Goal: Use online tool/utility: Utilize a website feature to perform a specific function

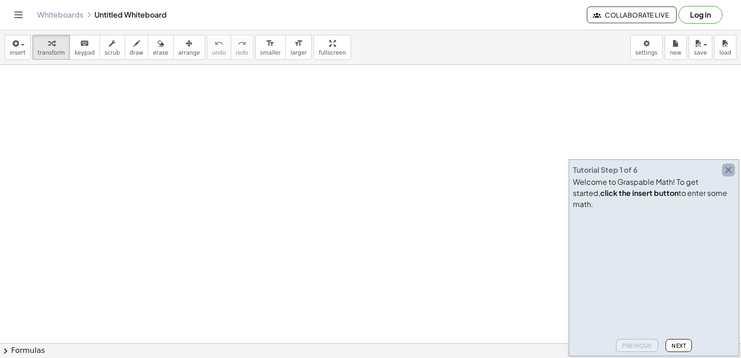
click at [731, 175] on icon "button" at bounding box center [728, 169] width 11 height 11
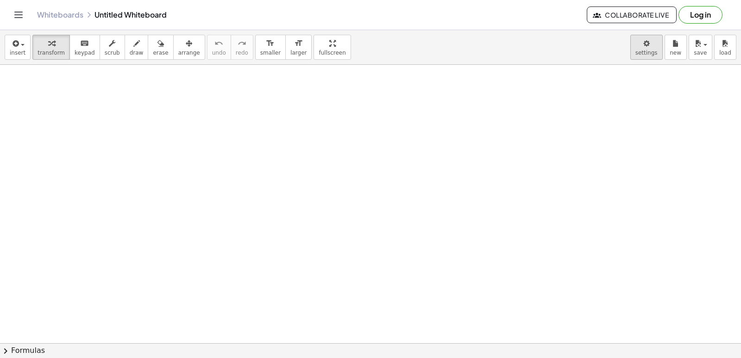
click at [647, 57] on body "Graspable Math Activities Get Started Activity Bank Assigned Work Classes White…" at bounding box center [370, 179] width 741 height 358
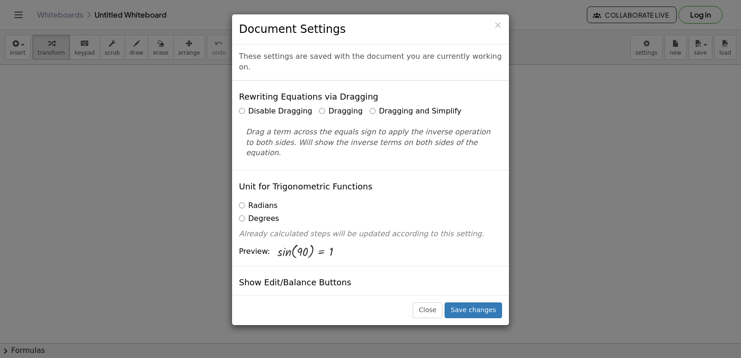
click at [376, 106] on label "Dragging and Simplify" at bounding box center [415, 111] width 92 height 11
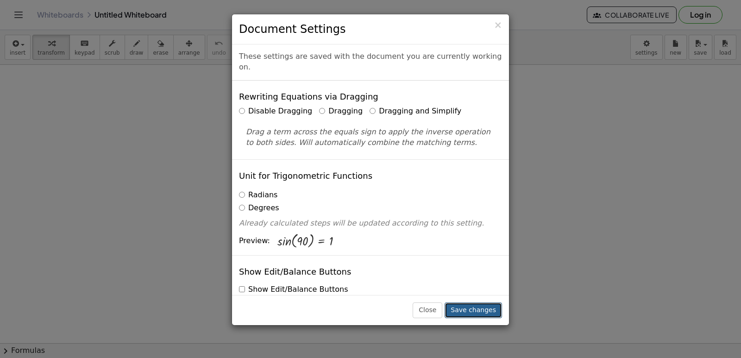
click at [455, 304] on button "Save changes" at bounding box center [472, 310] width 57 height 16
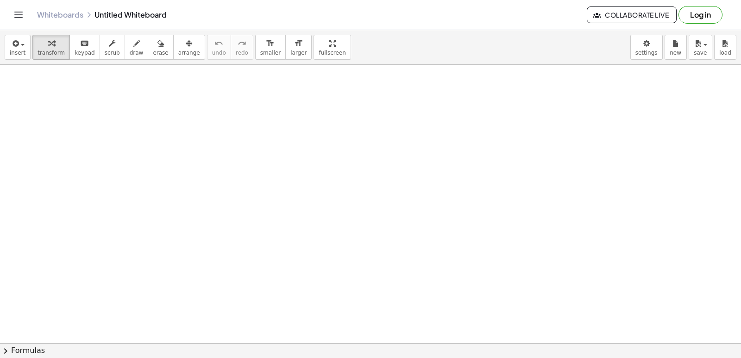
drag, startPoint x: 324, startPoint y: 258, endPoint x: 320, endPoint y: 264, distance: 6.8
drag, startPoint x: 658, startPoint y: 159, endPoint x: 528, endPoint y: 133, distance: 133.0
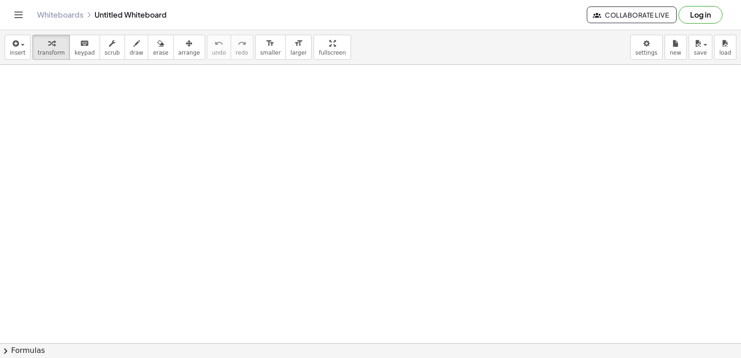
drag, startPoint x: 347, startPoint y: 159, endPoint x: 347, endPoint y: 168, distance: 9.3
drag, startPoint x: 364, startPoint y: 336, endPoint x: 337, endPoint y: 317, distance: 32.5
drag, startPoint x: 287, startPoint y: 237, endPoint x: 190, endPoint y: 221, distance: 98.5
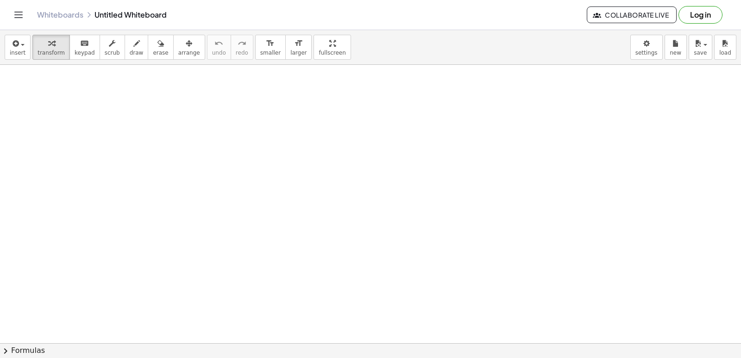
drag, startPoint x: 343, startPoint y: 257, endPoint x: 351, endPoint y: 256, distance: 7.9
drag, startPoint x: 312, startPoint y: 259, endPoint x: 16, endPoint y: 241, distance: 296.3
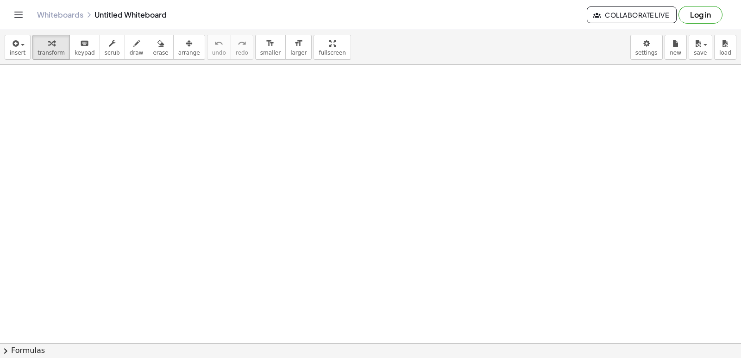
drag, startPoint x: 2, startPoint y: 237, endPoint x: 29, endPoint y: 212, distance: 36.0
drag, startPoint x: 88, startPoint y: 179, endPoint x: 158, endPoint y: 149, distance: 76.7
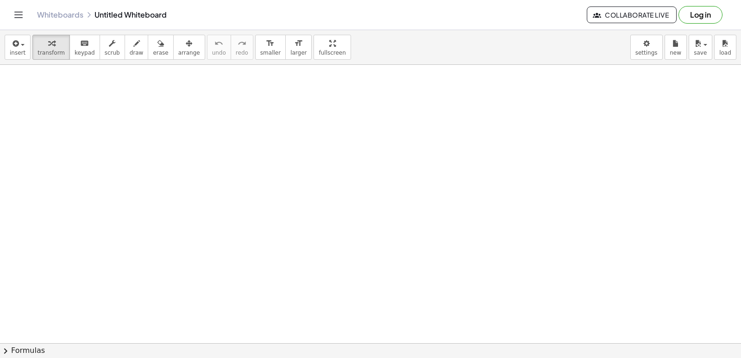
drag, startPoint x: 378, startPoint y: 102, endPoint x: 650, endPoint y: 95, distance: 272.3
drag, startPoint x: 716, startPoint y: 203, endPoint x: 580, endPoint y: 266, distance: 150.1
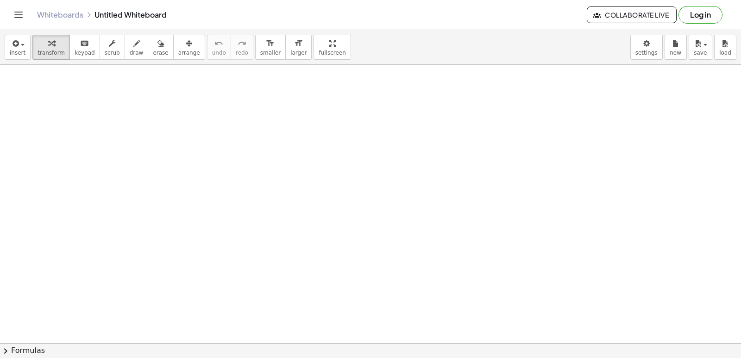
drag, startPoint x: 576, startPoint y: 272, endPoint x: 563, endPoint y: 269, distance: 12.7
drag, startPoint x: 534, startPoint y: 276, endPoint x: 467, endPoint y: 249, distance: 72.0
drag, startPoint x: 464, startPoint y: 244, endPoint x: 422, endPoint y: 217, distance: 50.6
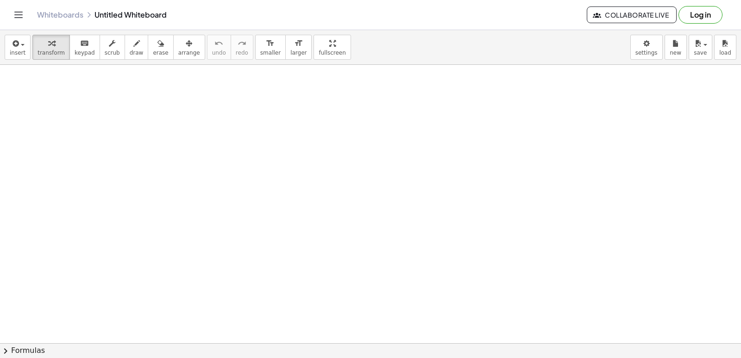
drag, startPoint x: 388, startPoint y: 217, endPoint x: 156, endPoint y: 229, distance: 232.7
click at [86, 50] on span "keypad" at bounding box center [85, 53] width 20 height 6
click at [45, 56] on button "transform" at bounding box center [50, 47] width 37 height 25
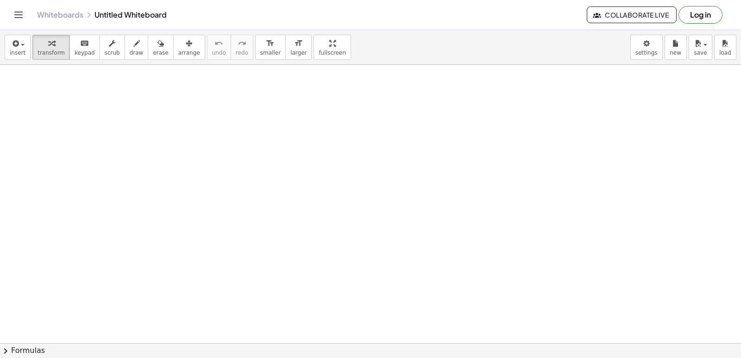
drag, startPoint x: 457, startPoint y: 30, endPoint x: 463, endPoint y: 63, distance: 33.4
click at [461, 46] on div "insert select one: Math Expression Function Text Youtube Video Graphing Geometr…" at bounding box center [370, 47] width 741 height 35
drag, startPoint x: 523, startPoint y: 194, endPoint x: 417, endPoint y: 233, distance: 113.1
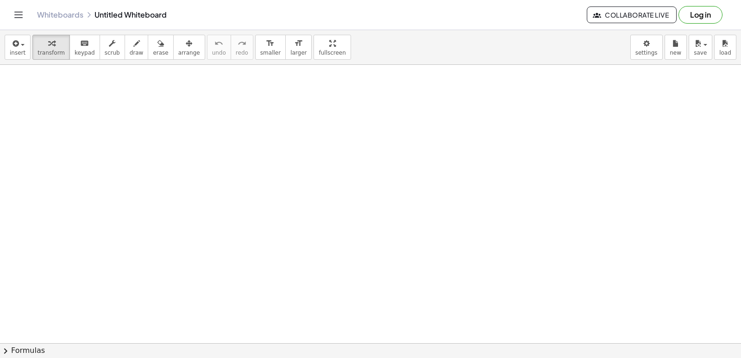
drag, startPoint x: 383, startPoint y: 260, endPoint x: 179, endPoint y: 162, distance: 226.1
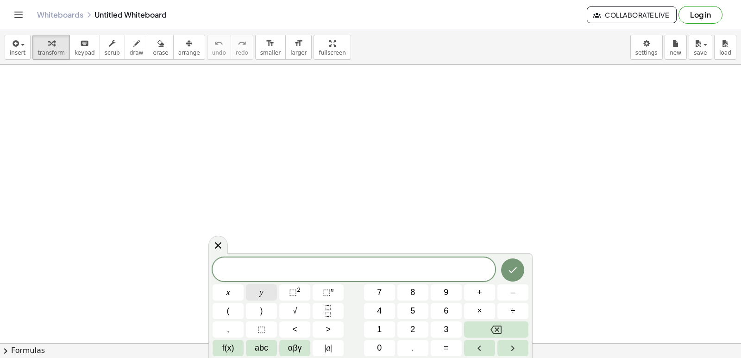
click at [266, 297] on button "y" at bounding box center [261, 292] width 31 height 16
click at [522, 277] on div "y ​ x y ⬚ 2 ⬚ n 7 8 9 + – ( ) √ 4 5 6 × ÷ , ⬚ < > 1 2 3 f(x) abc αβγ | a | 0 . =" at bounding box center [370, 307] width 316 height 98
click at [425, 308] on button "5" at bounding box center [412, 311] width 31 height 16
click at [510, 327] on button "Backspace" at bounding box center [496, 329] width 64 height 16
click at [512, 293] on span "–" at bounding box center [512, 292] width 5 height 12
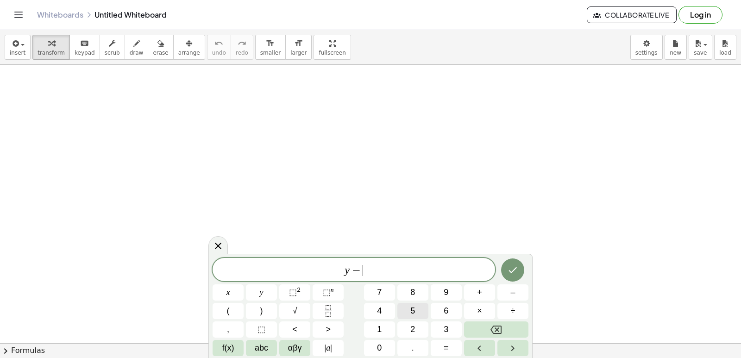
click at [416, 312] on button "5" at bounding box center [412, 311] width 31 height 16
click at [451, 341] on button "=" at bounding box center [445, 348] width 31 height 16
click at [518, 289] on button "–" at bounding box center [512, 292] width 31 height 16
click at [413, 334] on span "2" at bounding box center [412, 329] width 5 height 12
click at [519, 268] on button "Done" at bounding box center [512, 269] width 23 height 23
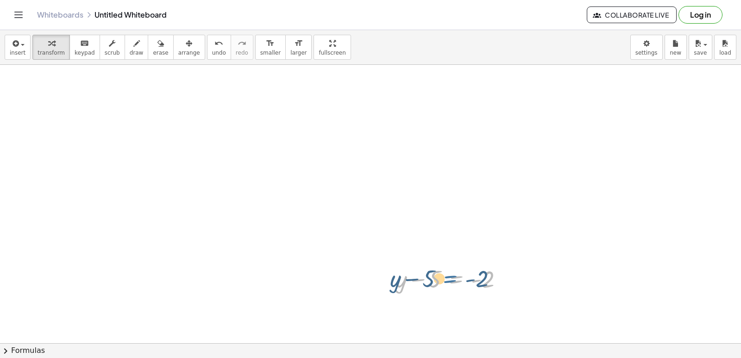
drag, startPoint x: 444, startPoint y: 286, endPoint x: 438, endPoint y: 286, distance: 6.0
click at [438, 286] on div at bounding box center [453, 277] width 124 height 31
drag, startPoint x: 436, startPoint y: 282, endPoint x: 526, endPoint y: 279, distance: 90.3
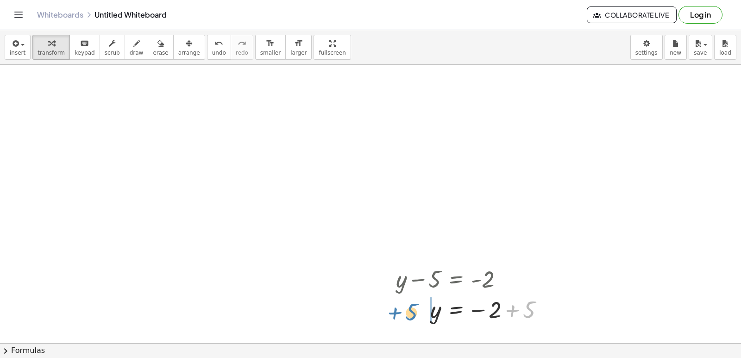
drag, startPoint x: 523, startPoint y: 316, endPoint x: 405, endPoint y: 318, distance: 118.1
click at [405, 318] on div at bounding box center [473, 309] width 165 height 31
drag, startPoint x: 439, startPoint y: 309, endPoint x: 492, endPoint y: 329, distance: 56.2
drag, startPoint x: 496, startPoint y: 309, endPoint x: 501, endPoint y: 319, distance: 11.4
click at [501, 319] on div at bounding box center [472, 309] width 163 height 31
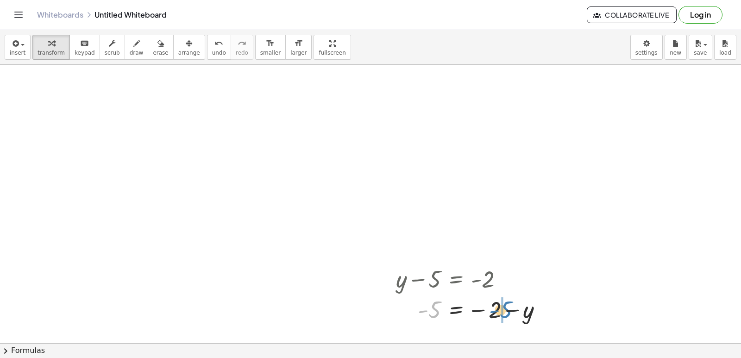
drag, startPoint x: 436, startPoint y: 306, endPoint x: 507, endPoint y: 306, distance: 71.3
click at [507, 306] on div at bounding box center [472, 309] width 163 height 31
drag, startPoint x: 557, startPoint y: 328, endPoint x: 394, endPoint y: 312, distance: 163.3
click at [394, 312] on div "+ y − 5 = - 2 y = − 2 + 5 − 5 + y = - 2 - 5 = − 2 − y − y y 5 = − 2 − 0 +" at bounding box center [486, 293] width 209 height 67
drag, startPoint x: 361, startPoint y: 314, endPoint x: 363, endPoint y: 319, distance: 5.4
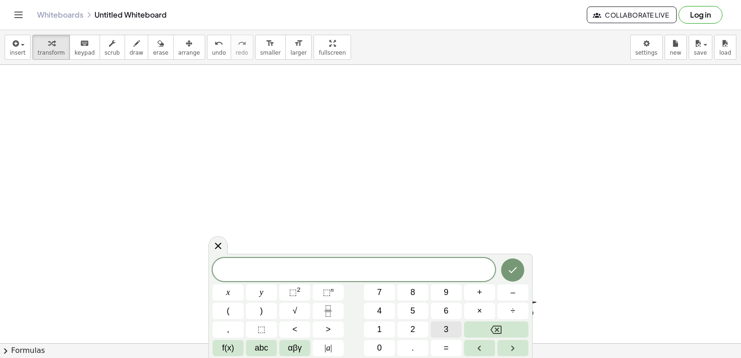
click at [433, 326] on button "3" at bounding box center [445, 329] width 31 height 16
click at [250, 286] on button "y" at bounding box center [261, 292] width 31 height 16
click at [480, 289] on span "+" at bounding box center [479, 292] width 5 height 12
click at [381, 331] on span "1" at bounding box center [379, 329] width 5 height 12
click at [405, 328] on button "2" at bounding box center [412, 329] width 31 height 16
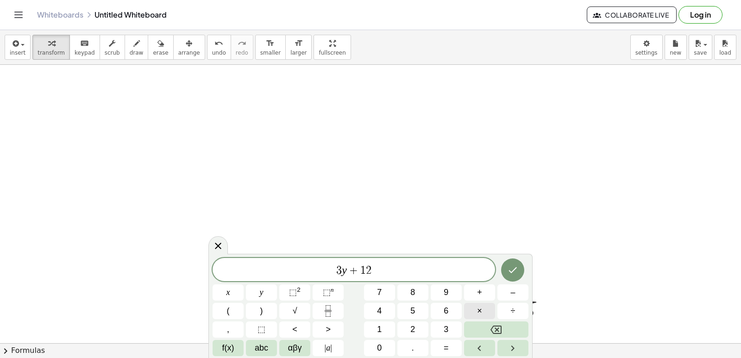
click at [471, 309] on button "×" at bounding box center [479, 311] width 31 height 16
click at [443, 345] on button "=" at bounding box center [445, 348] width 31 height 16
click at [381, 335] on span "1" at bounding box center [379, 329] width 5 height 12
click at [410, 305] on span "5" at bounding box center [412, 311] width 5 height 12
click at [520, 266] on button "Done" at bounding box center [512, 269] width 23 height 23
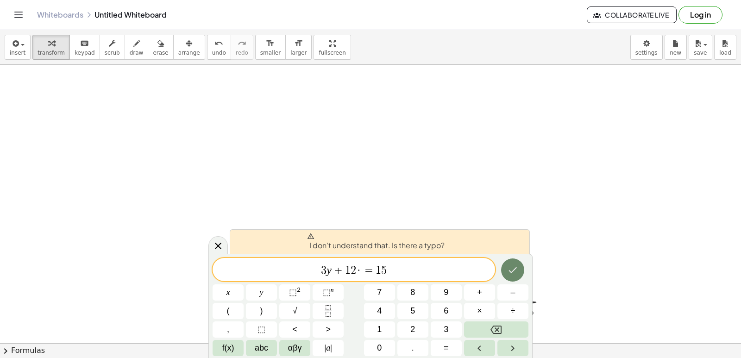
click at [512, 266] on icon "Done" at bounding box center [512, 269] width 11 height 11
click at [358, 275] on span "·" at bounding box center [359, 270] width 6 height 11
click at [498, 335] on button "Backspace" at bounding box center [496, 329] width 64 height 16
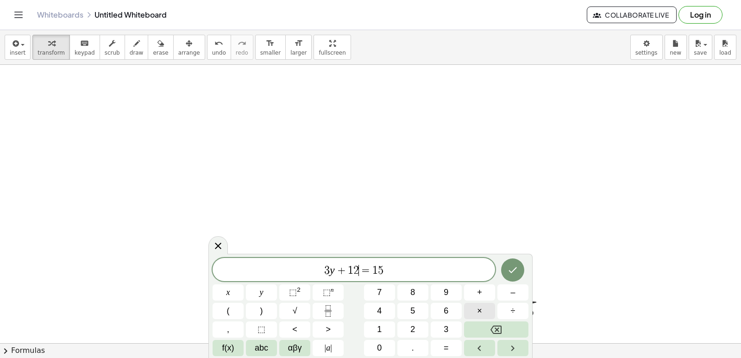
click at [481, 315] on span "×" at bounding box center [479, 311] width 5 height 12
click at [484, 331] on button "Backspace" at bounding box center [496, 329] width 64 height 16
click at [480, 305] on span "×" at bounding box center [479, 311] width 5 height 12
click at [504, 268] on button "Done" at bounding box center [512, 269] width 23 height 23
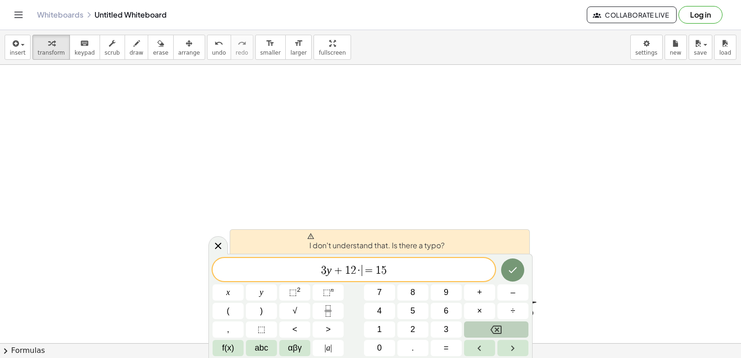
click at [493, 334] on icon "Backspace" at bounding box center [495, 329] width 11 height 11
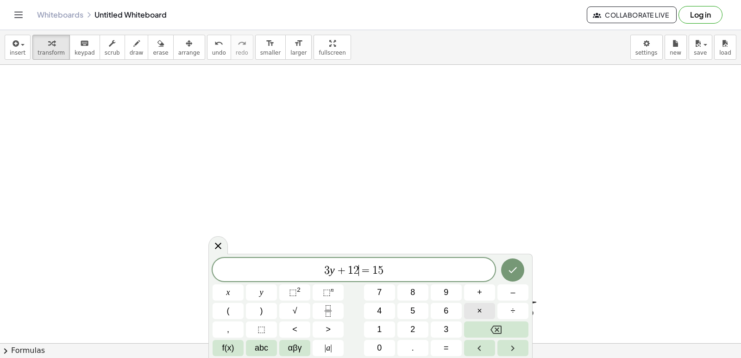
click at [492, 313] on button "×" at bounding box center [479, 311] width 31 height 16
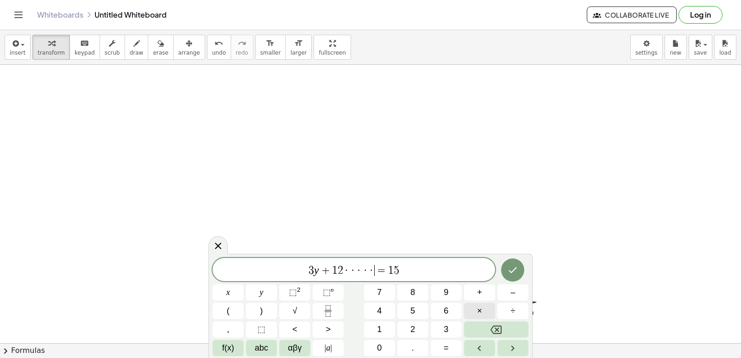
click at [492, 312] on button "×" at bounding box center [479, 311] width 31 height 16
click at [514, 266] on icon "Done" at bounding box center [512, 269] width 11 height 11
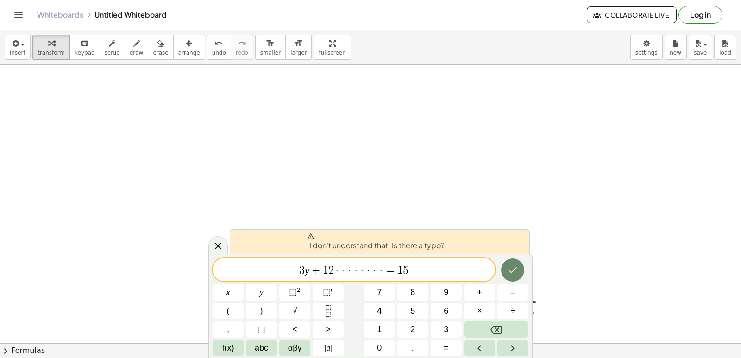
click at [513, 265] on icon "Done" at bounding box center [512, 269] width 11 height 11
click at [510, 263] on button "Done" at bounding box center [512, 269] width 23 height 23
click at [490, 335] on icon "Backspace" at bounding box center [495, 329] width 11 height 11
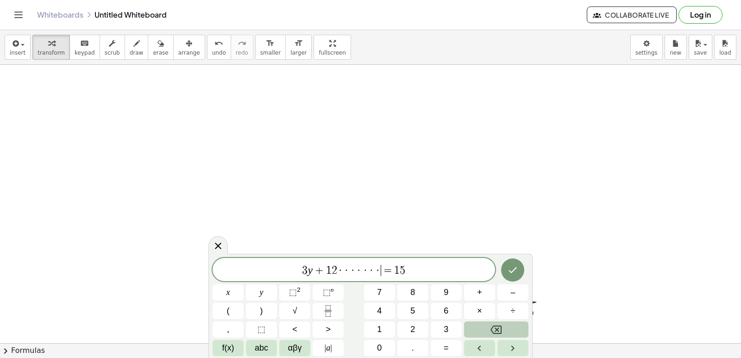
click at [488, 335] on button "Backspace" at bounding box center [496, 329] width 64 height 16
click at [482, 331] on button "Backspace" at bounding box center [496, 329] width 64 height 16
click at [460, 327] on div "3 y + 1 2 · · · · ​ = 1 5 x y ⬚ 2 ⬚ n 7 8 9 + – ( ) √ 4 5 6 × ÷ , ⬚ < > 1 2 3 f…" at bounding box center [370, 307] width 316 height 98
click at [460, 327] on button "3" at bounding box center [445, 329] width 31 height 16
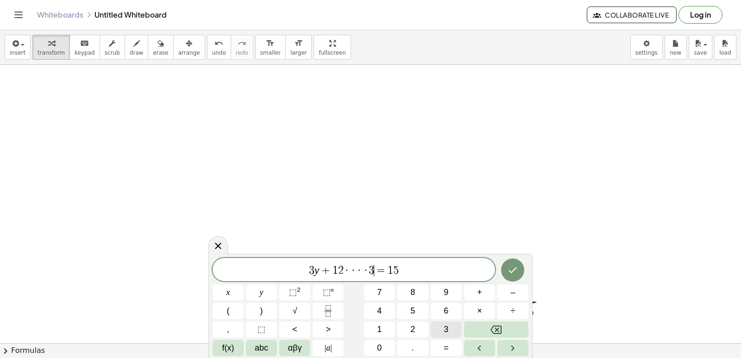
click at [455, 331] on button "3" at bounding box center [445, 329] width 31 height 16
click at [447, 325] on span "3" at bounding box center [445, 329] width 5 height 12
click at [501, 319] on div "3 y + 1 2 · · · · 3 3 3 ​ = 1 5 x y ⬚ 2 ⬚ n 7 8 9 + – ( ) √ 4 5 6 × ÷ , ⬚ < > 1…" at bounding box center [370, 307] width 316 height 98
click at [501, 319] on div "3 y + 1 2 · · · · 3 3 3 = 1 5 x y ⬚ 2 ⬚ n 7 8 9 + – ( ) √ 4 5 6 × ÷ , ⬚ < > 1 2…" at bounding box center [370, 307] width 316 height 98
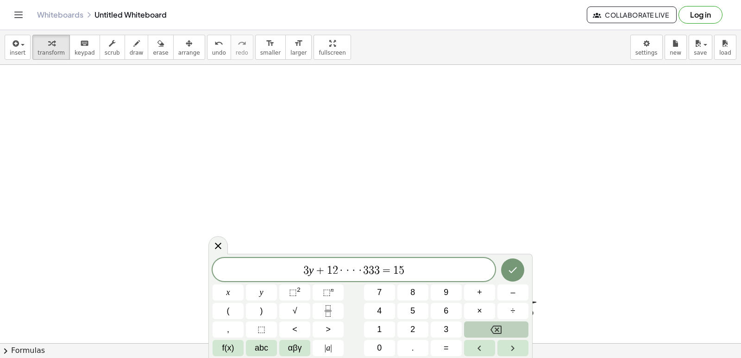
click at [491, 326] on icon "Backspace" at bounding box center [495, 329] width 11 height 11
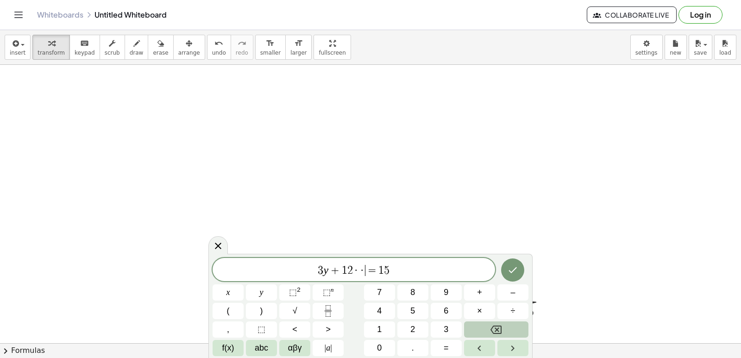
click at [491, 326] on icon "Backspace" at bounding box center [495, 329] width 11 height 11
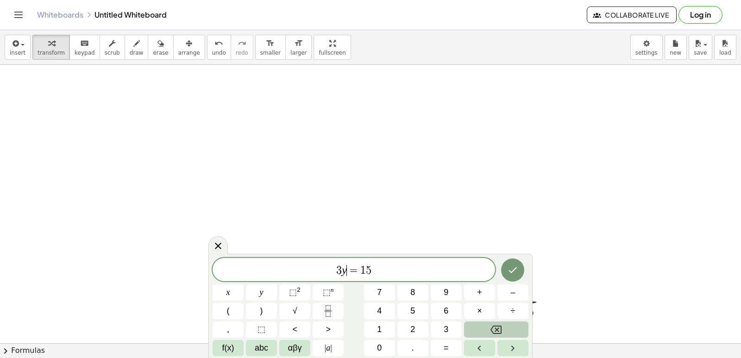
click at [491, 326] on icon "Backspace" at bounding box center [495, 329] width 11 height 11
click at [362, 269] on span "5" at bounding box center [363, 270] width 6 height 11
click at [365, 267] on span "= 1 5 ​" at bounding box center [353, 270] width 282 height 13
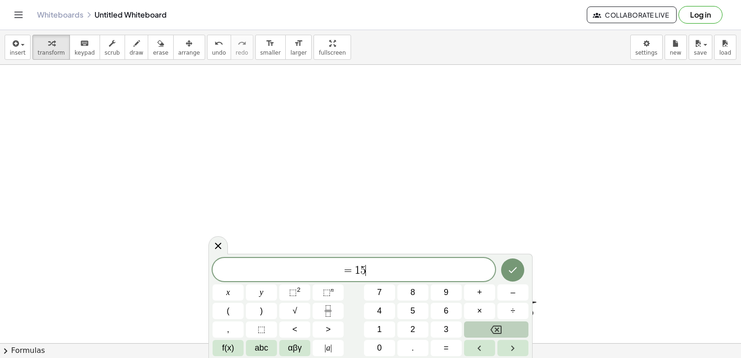
click at [497, 331] on icon "Backspace" at bounding box center [495, 329] width 11 height 11
click at [496, 329] on icon "Backspace" at bounding box center [495, 329] width 11 height 8
click at [493, 330] on icon "Backspace" at bounding box center [495, 329] width 11 height 11
click at [381, 336] on button "1" at bounding box center [379, 329] width 31 height 16
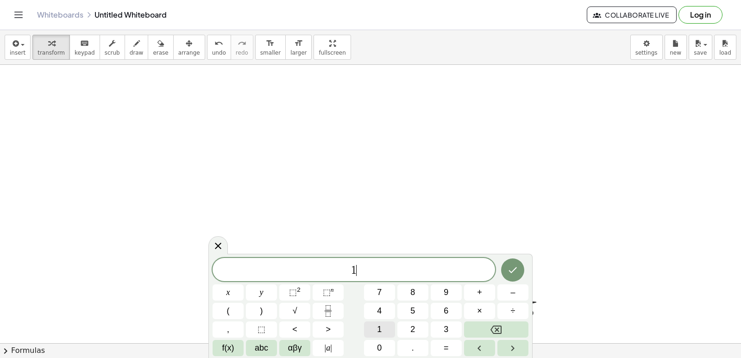
click at [382, 343] on button "0" at bounding box center [379, 348] width 31 height 16
click at [250, 296] on button "y" at bounding box center [261, 292] width 31 height 16
click at [489, 291] on button "+" at bounding box center [479, 292] width 31 height 16
click at [426, 324] on button "2" at bounding box center [412, 329] width 31 height 16
click at [487, 307] on button "×" at bounding box center [479, 311] width 31 height 16
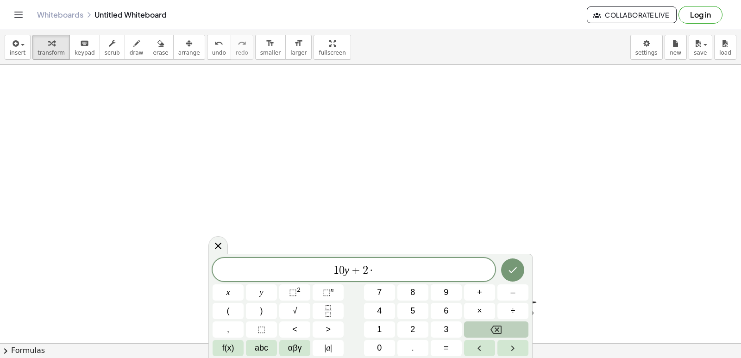
click at [490, 336] on button "Backspace" at bounding box center [496, 329] width 64 height 16
click at [237, 288] on button "x" at bounding box center [227, 292] width 31 height 16
click at [504, 269] on button "Done" at bounding box center [512, 269] width 23 height 23
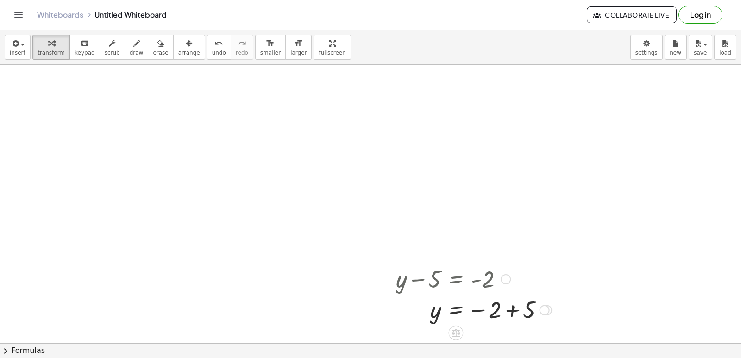
drag, startPoint x: 445, startPoint y: 329, endPoint x: 439, endPoint y: 301, distance: 28.5
drag, startPoint x: 525, startPoint y: 309, endPoint x: 499, endPoint y: 316, distance: 27.3
drag, startPoint x: 486, startPoint y: 310, endPoint x: 432, endPoint y: 325, distance: 55.3
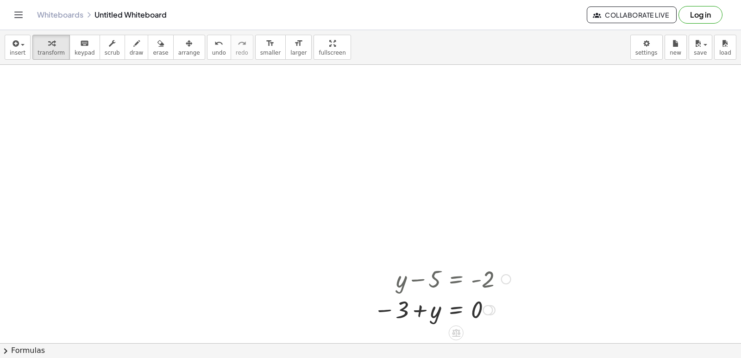
drag, startPoint x: 434, startPoint y: 288, endPoint x: 443, endPoint y: 309, distance: 22.8
click at [456, 279] on div "+ y − 5 = - 2 y = − 2 + 5 − 5 + y = - 2 - 5 = − 2 − y 0 = − 2 + 5 − y + y + 0 =…" at bounding box center [456, 279] width 0 height 0
drag, startPoint x: 443, startPoint y: 309, endPoint x: 428, endPoint y: 340, distance: 34.6
drag, startPoint x: 467, startPoint y: 309, endPoint x: 362, endPoint y: 318, distance: 105.9
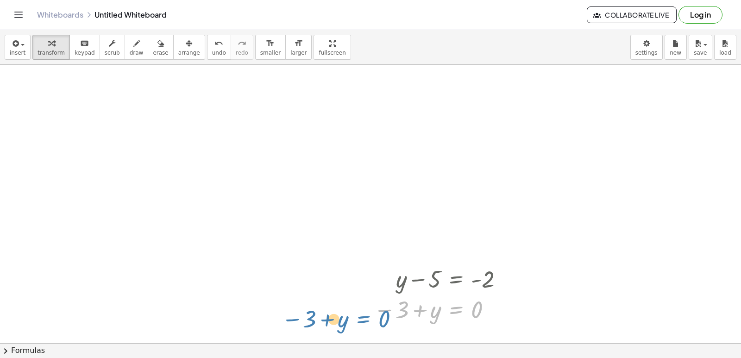
click at [362, 318] on div "+ y − 5 = - 2 y = − 2 + 5 − 5 + y = - 2 - 5 = − 2 − y 0 = − 2 + 5 − y + y + 0 =…" at bounding box center [439, 293] width 158 height 67
drag, startPoint x: 480, startPoint y: 313, endPoint x: 379, endPoint y: 323, distance: 102.3
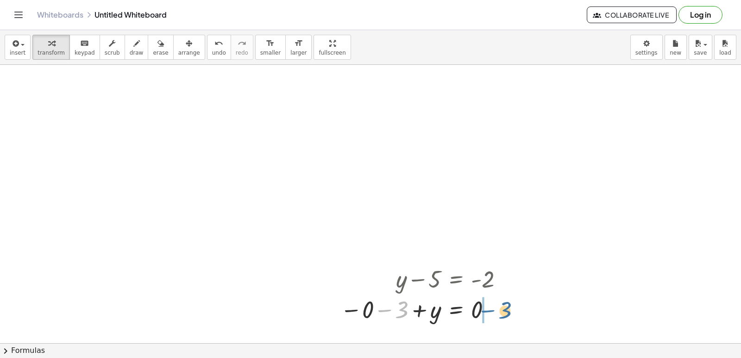
drag, startPoint x: 387, startPoint y: 307, endPoint x: 488, endPoint y: 305, distance: 101.0
click at [492, 306] on div at bounding box center [425, 309] width 179 height 31
drag, startPoint x: 446, startPoint y: 312, endPoint x: 480, endPoint y: 318, distance: 35.0
click at [487, 321] on div at bounding box center [442, 309] width 144 height 31
drag, startPoint x: 430, startPoint y: 319, endPoint x: 471, endPoint y: 313, distance: 42.1
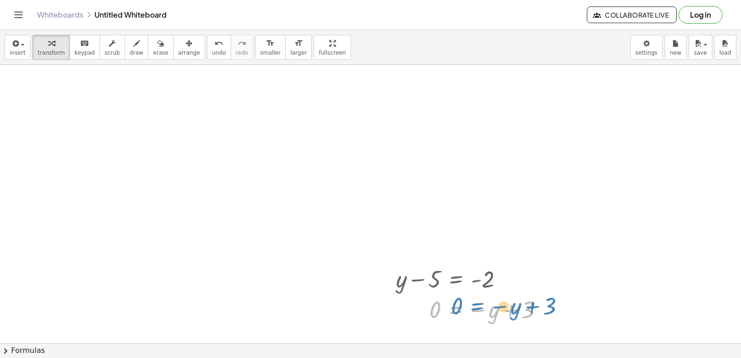
drag, startPoint x: 442, startPoint y: 313, endPoint x: 462, endPoint y: 310, distance: 20.2
click at [462, 310] on div at bounding box center [473, 309] width 164 height 31
drag, startPoint x: 518, startPoint y: 312, endPoint x: 416, endPoint y: 312, distance: 102.3
click at [416, 312] on div at bounding box center [473, 309] width 164 height 31
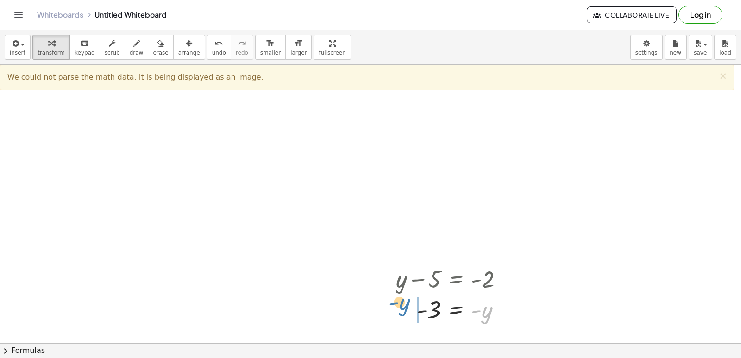
click at [406, 297] on div at bounding box center [453, 309] width 124 height 31
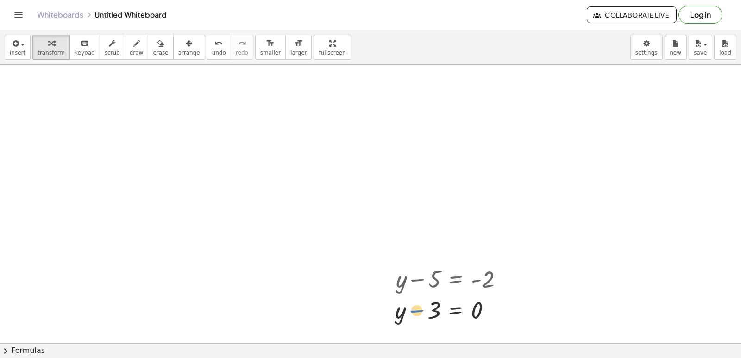
drag, startPoint x: 423, startPoint y: 304, endPoint x: 620, endPoint y: 278, distance: 198.4
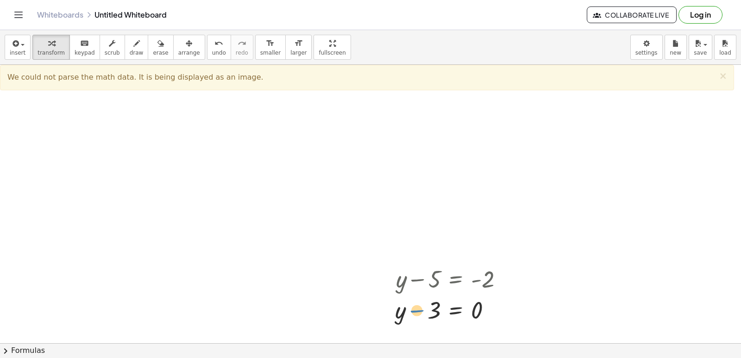
click at [408, 312] on div at bounding box center [452, 308] width 125 height 31
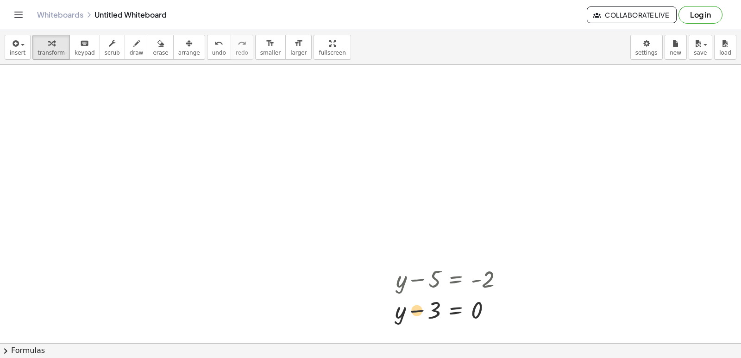
drag, startPoint x: 408, startPoint y: 312, endPoint x: 412, endPoint y: 316, distance: 5.6
click at [412, 316] on div at bounding box center [452, 308] width 125 height 31
drag, startPoint x: 419, startPoint y: 311, endPoint x: 491, endPoint y: 302, distance: 72.3
click at [491, 302] on div at bounding box center [452, 308] width 125 height 31
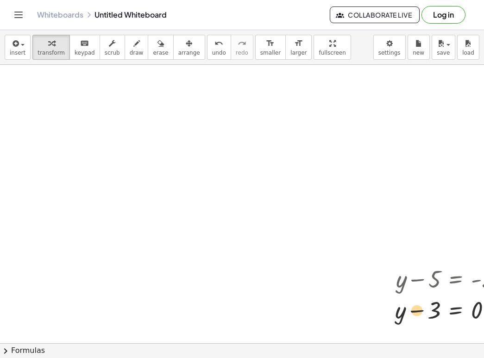
drag, startPoint x: 467, startPoint y: 295, endPoint x: 480, endPoint y: 276, distance: 22.7
click at [468, 295] on div at bounding box center [452, 308] width 125 height 31
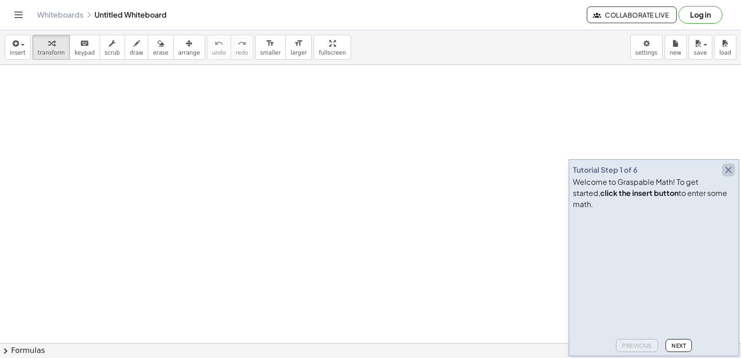
click at [730, 175] on icon "button" at bounding box center [728, 169] width 11 height 11
